Goal: Go to known website: Access a specific website the user already knows

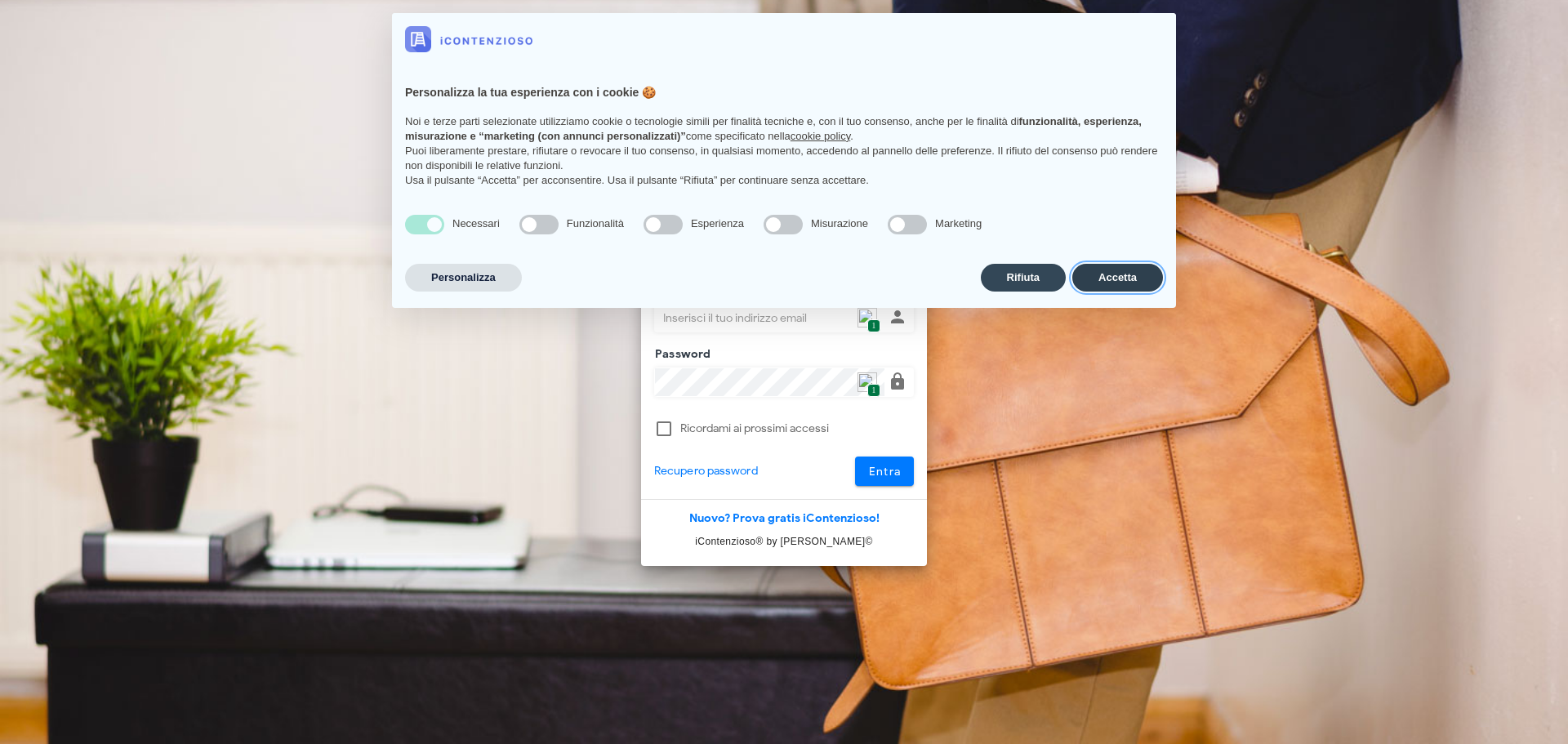
click at [1125, 285] on button "Accetta" at bounding box center [1117, 277] width 91 height 27
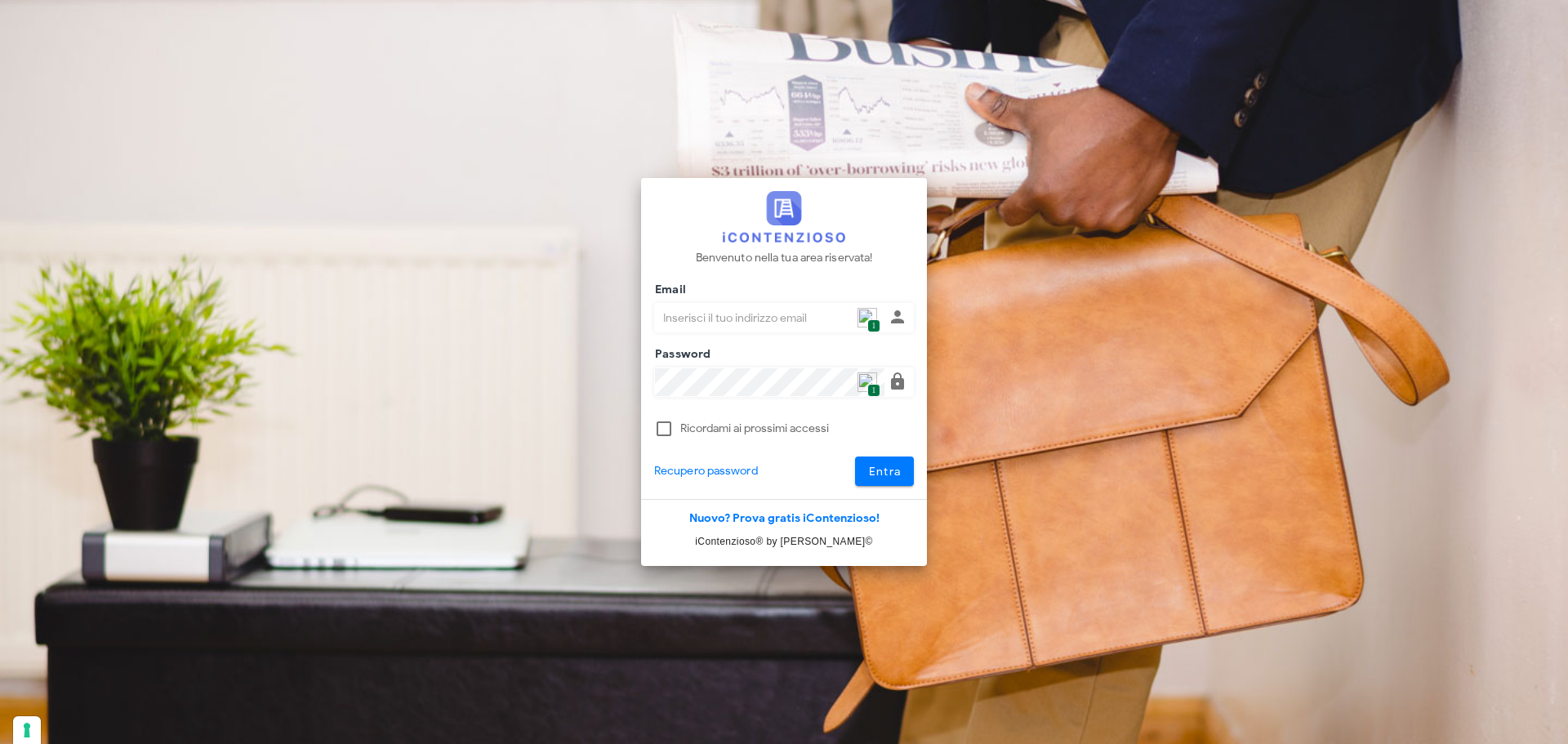
click at [862, 314] on img at bounding box center [867, 318] width 20 height 20
type input "[PERSON_NAME][EMAIL_ADDRESS][DOMAIN_NAME]"
click at [871, 464] on span "Entra" at bounding box center [885, 471] width 33 height 14
